Goal: Information Seeking & Learning: Understand process/instructions

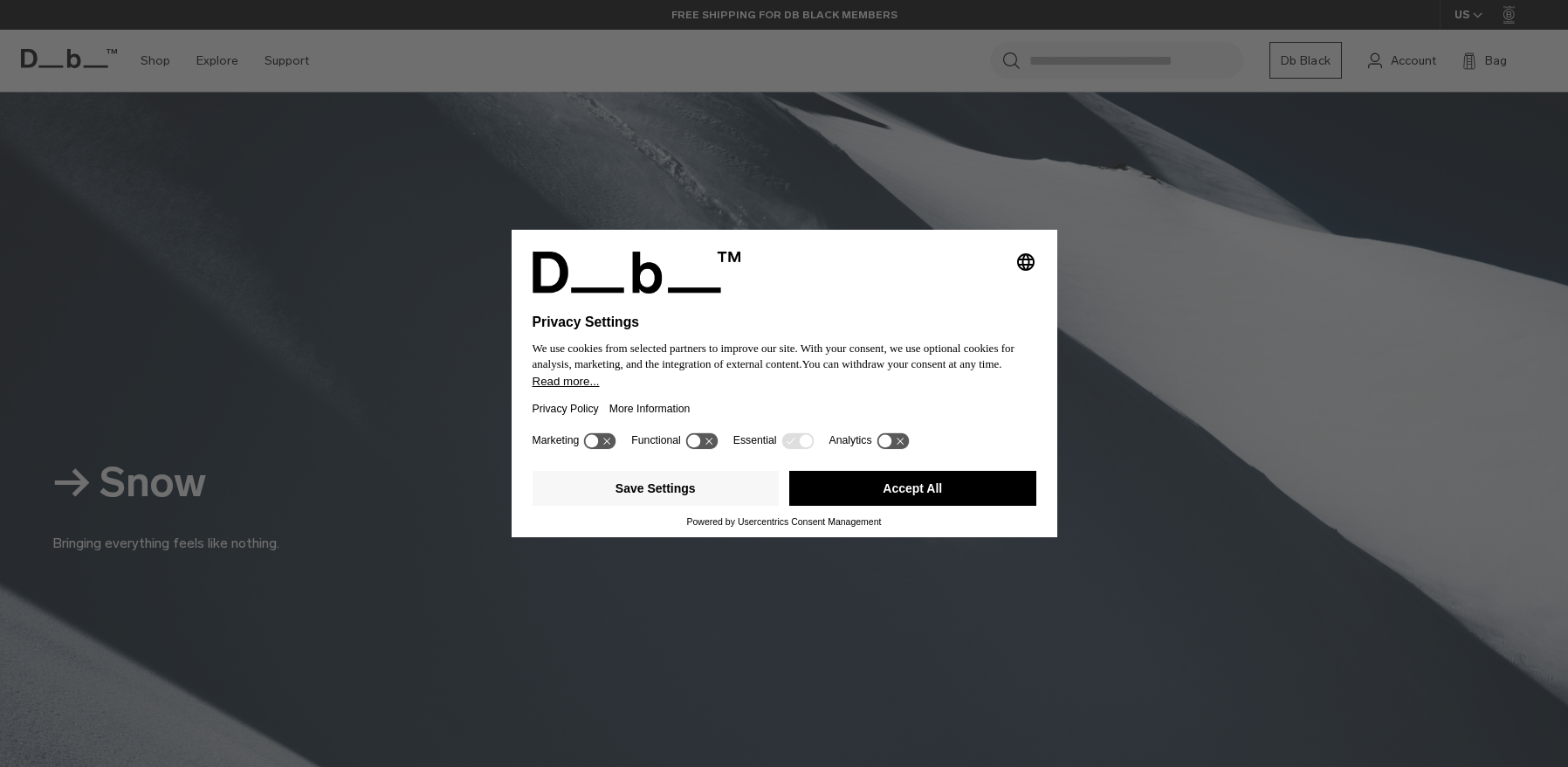
click at [937, 487] on button "Accept All" at bounding box center [913, 488] width 247 height 35
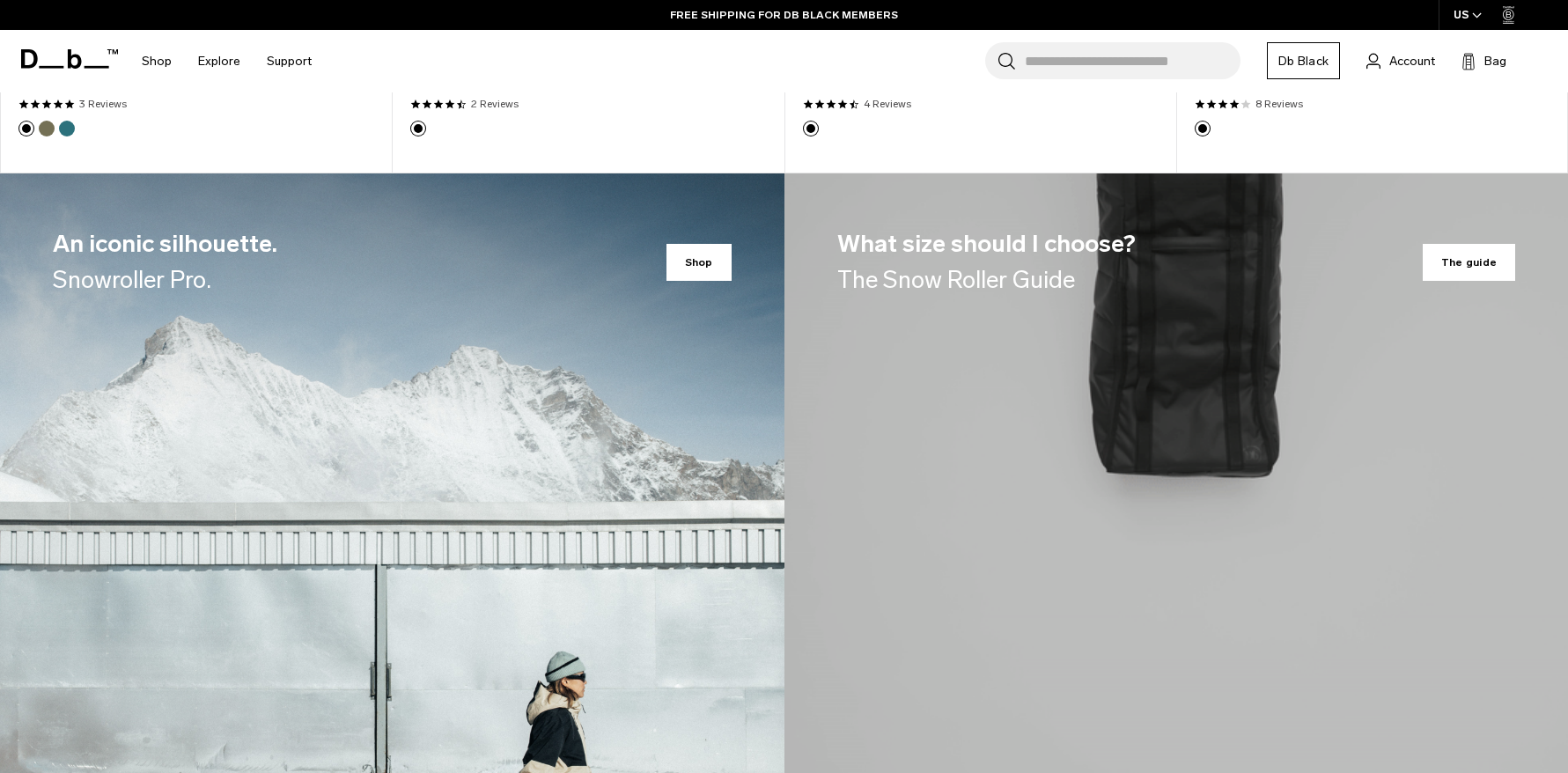
scroll to position [2201, 0]
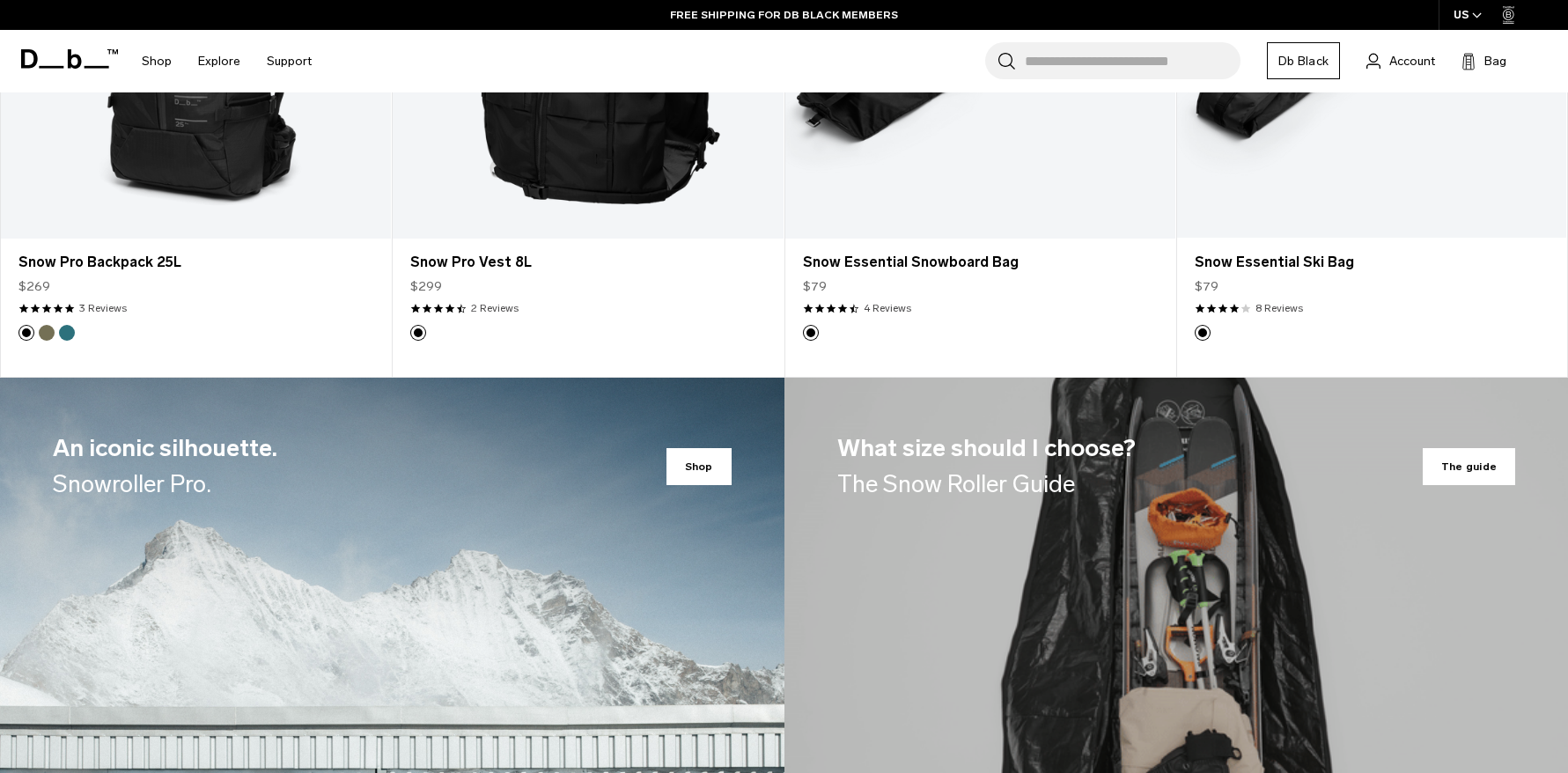
click at [1470, 465] on span "The guide" at bounding box center [1469, 465] width 93 height 36
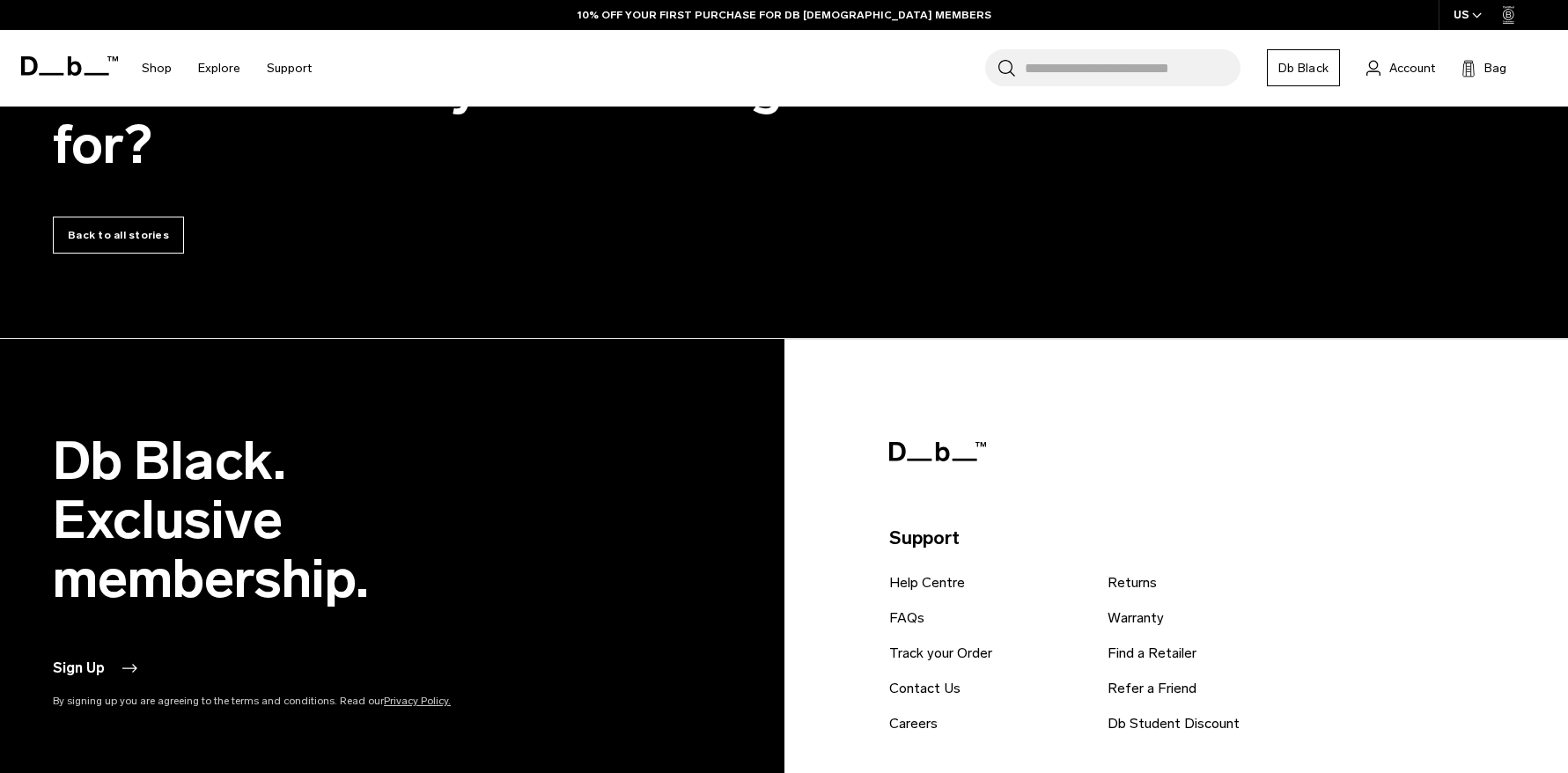
scroll to position [4577, 0]
